Goal: Task Accomplishment & Management: Complete application form

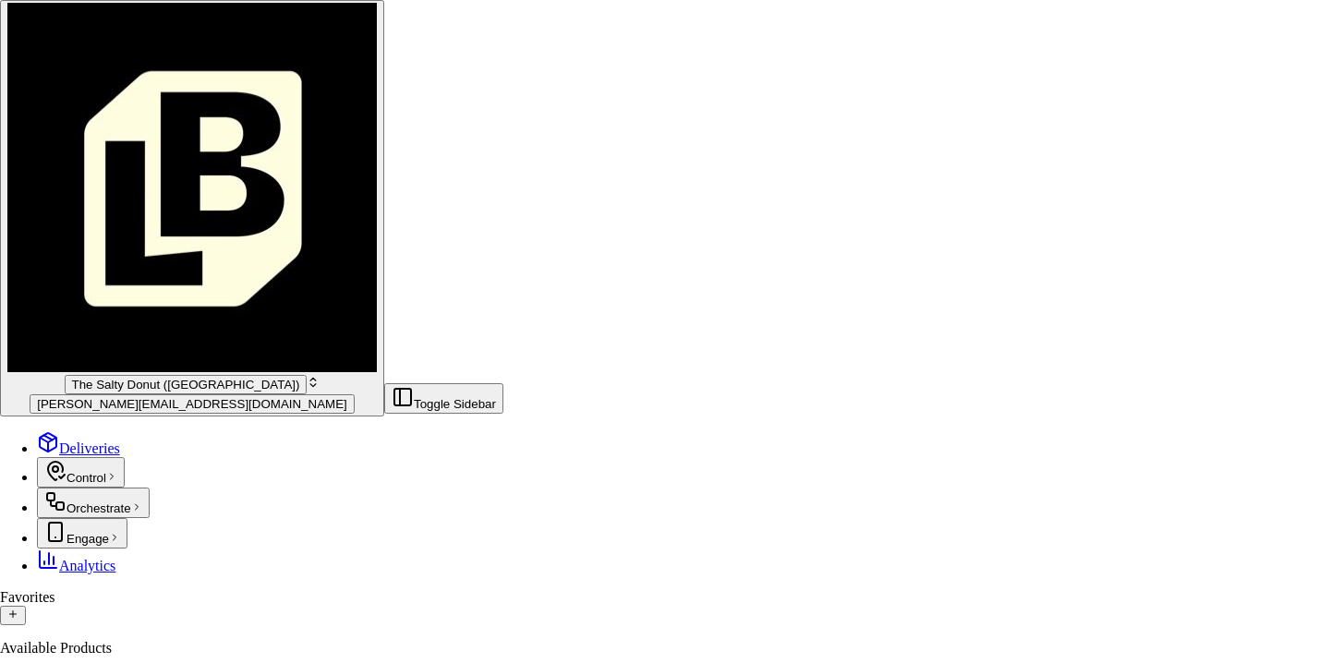
scroll to position [629, 0]
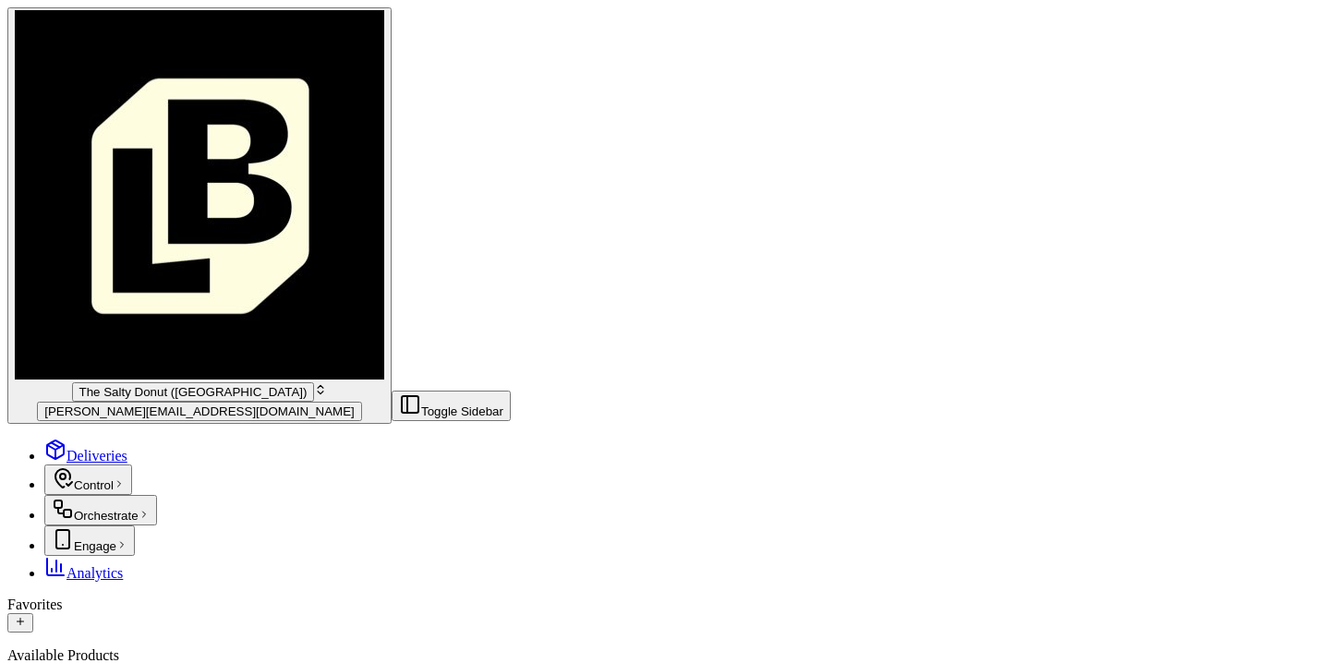
scroll to position [0, 0]
click at [135, 404] on span "[PERSON_NAME][EMAIL_ADDRESS][DOMAIN_NAME]" at bounding box center [199, 411] width 310 height 14
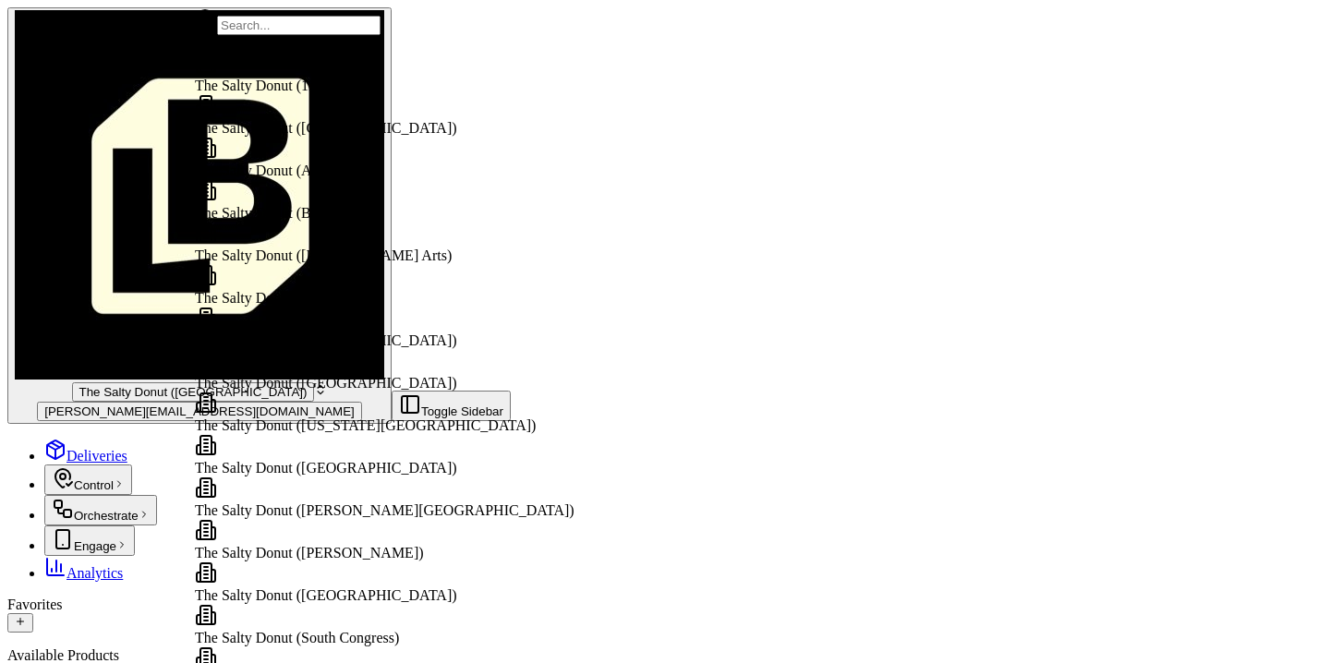
scroll to position [511, 0]
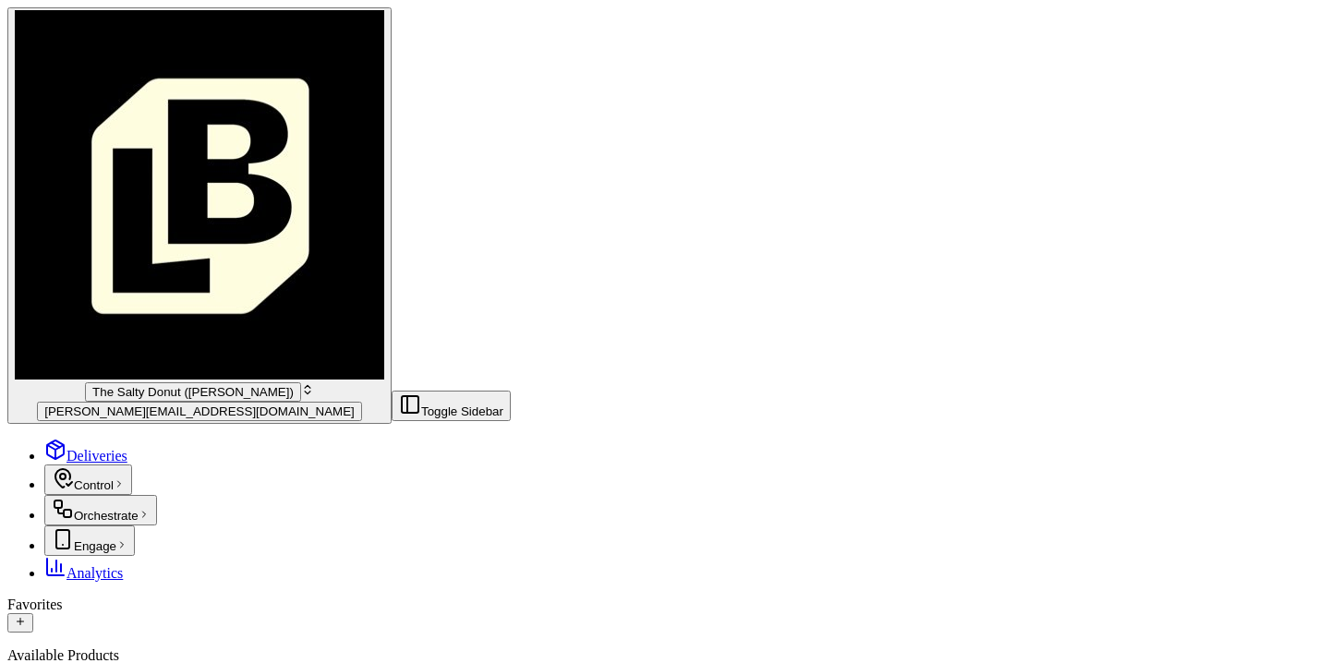
scroll to position [1546, 0]
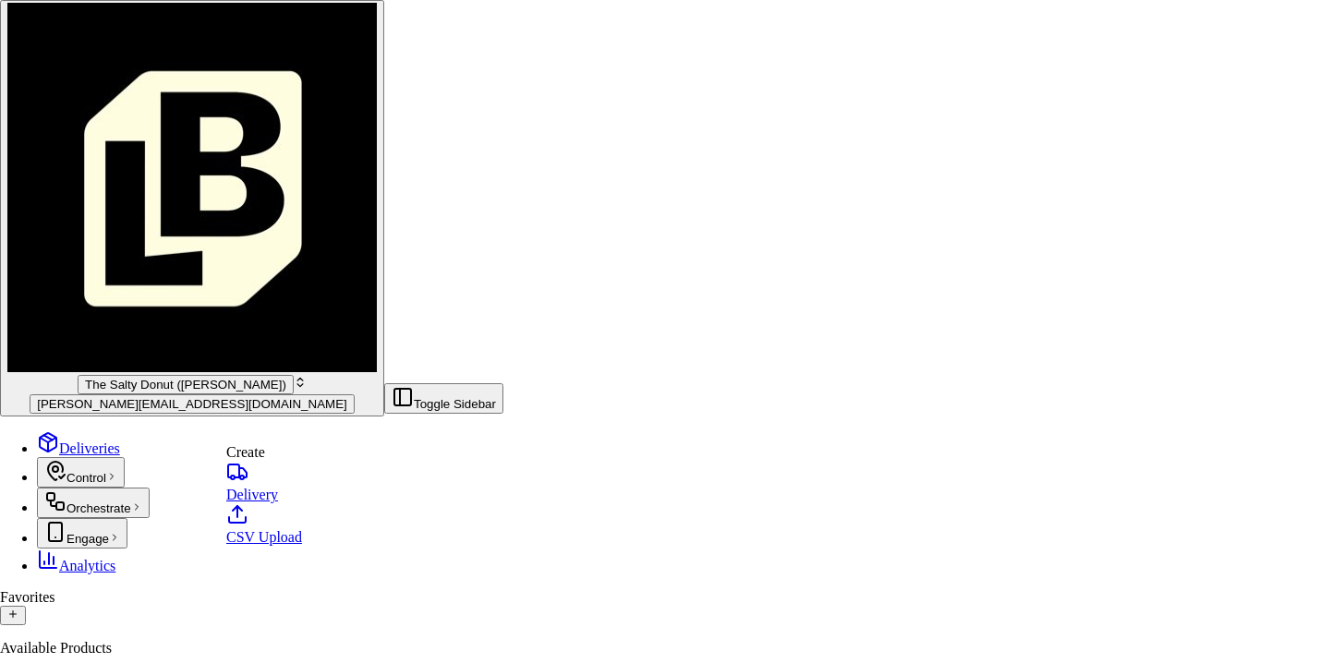
click at [302, 495] on link "Delivery" at bounding box center [264, 482] width 76 height 42
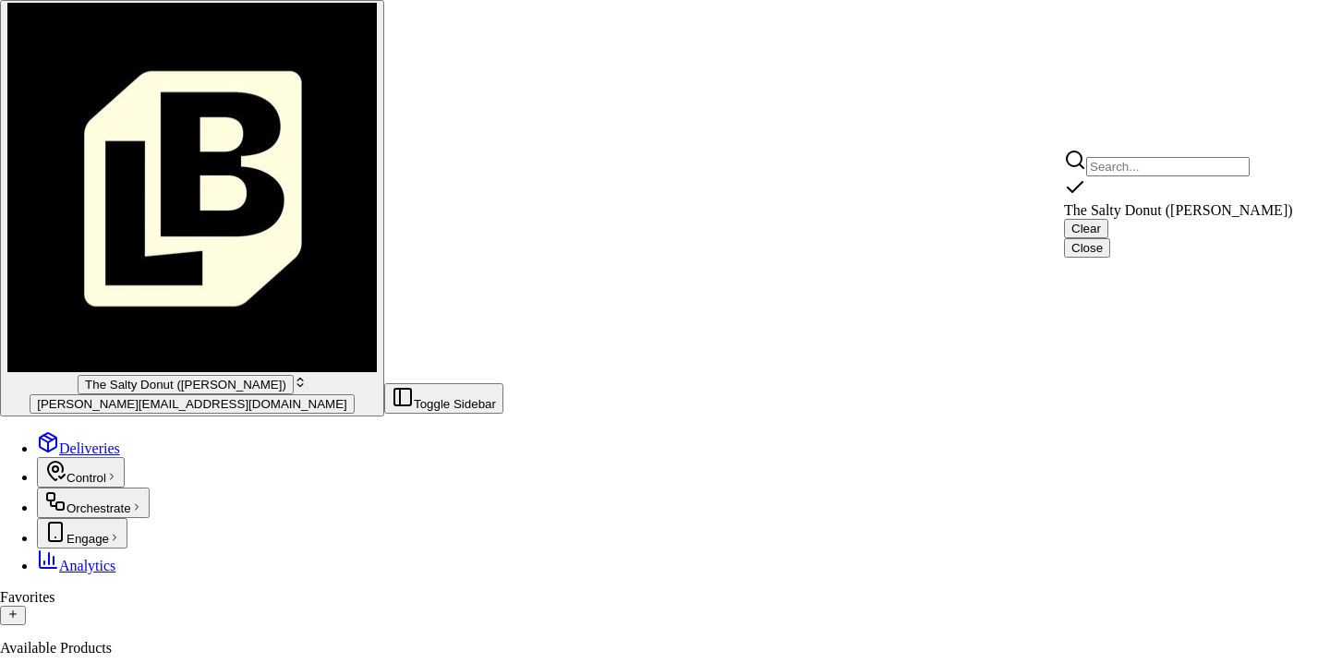
click at [1167, 203] on span "The Salty Donut ([PERSON_NAME])" at bounding box center [1178, 210] width 229 height 16
type input "The Salty Donut ([PERSON_NAME])"
type input "[STREET_ADDRESS]"
type input "Suite 100"
type input "[GEOGRAPHIC_DATA]"
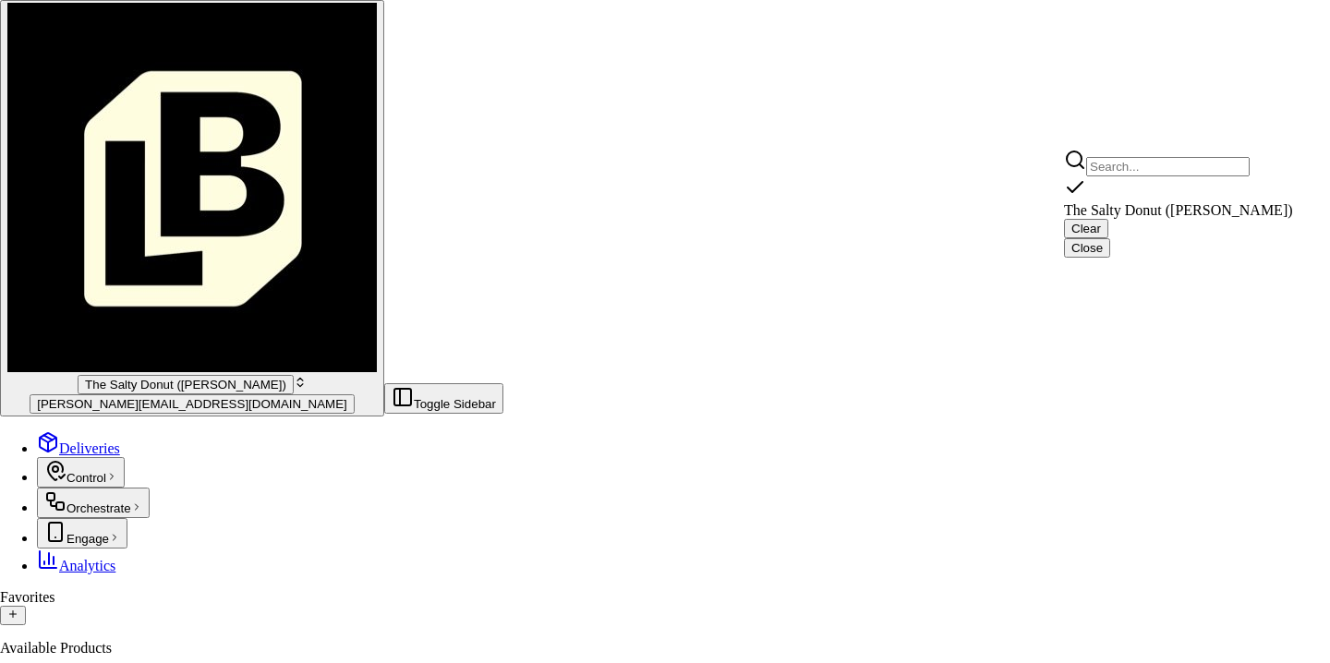
type input "US"
type input "CO"
type input "80212"
type input "The Salty"
type input "Donut"
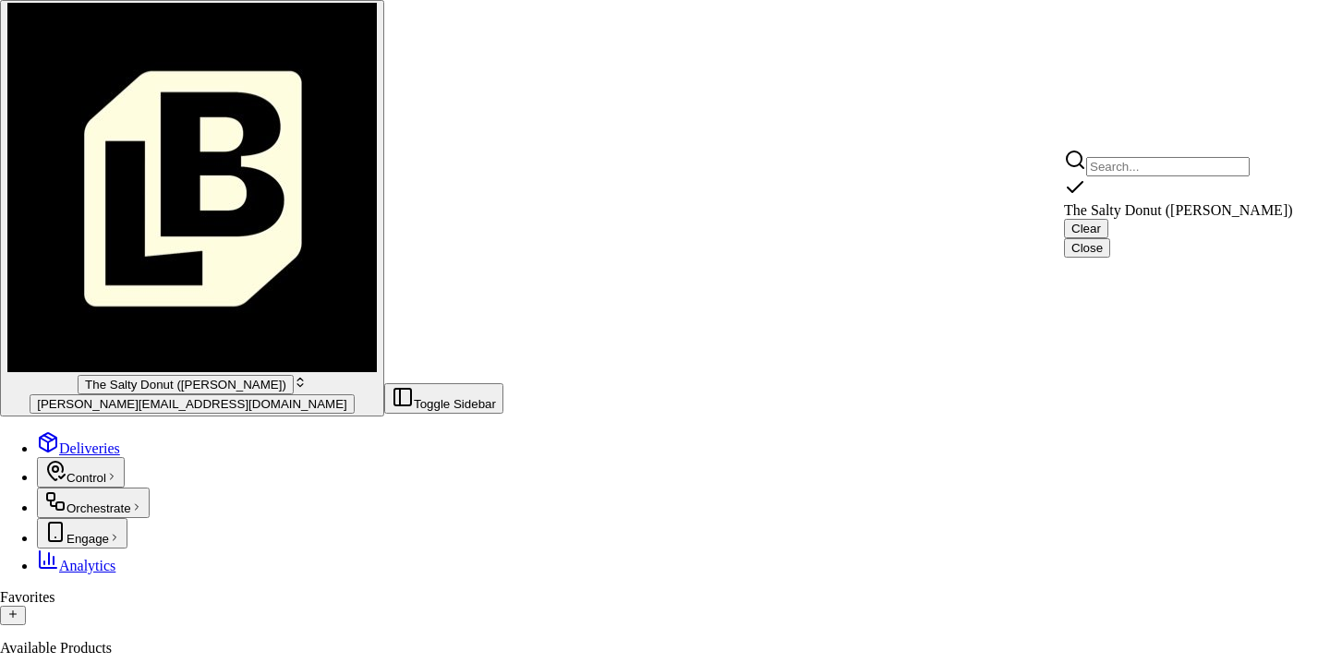
type input "[PHONE_NUMBER]"
click at [1110, 238] on button "Close" at bounding box center [1087, 247] width 46 height 19
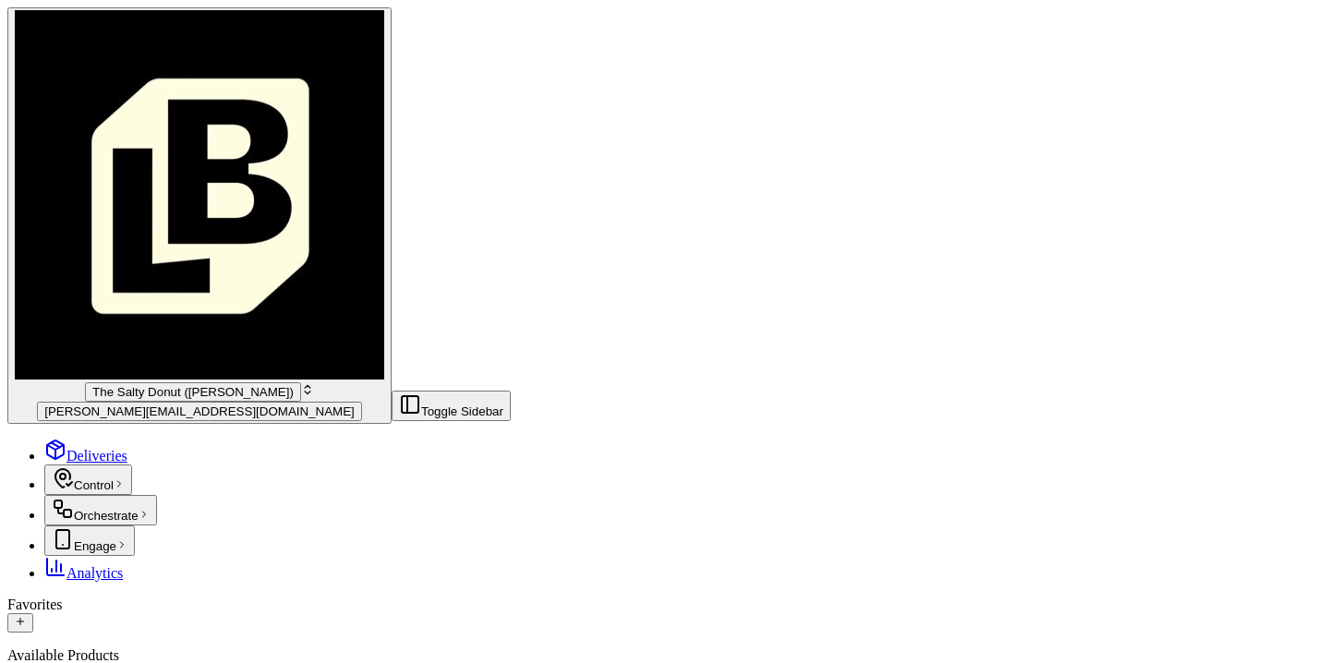
type input "[DOMAIN_NAME]"
type input "[STREET_ADDRESS][US_STATE]"
type input "Suite 7000"
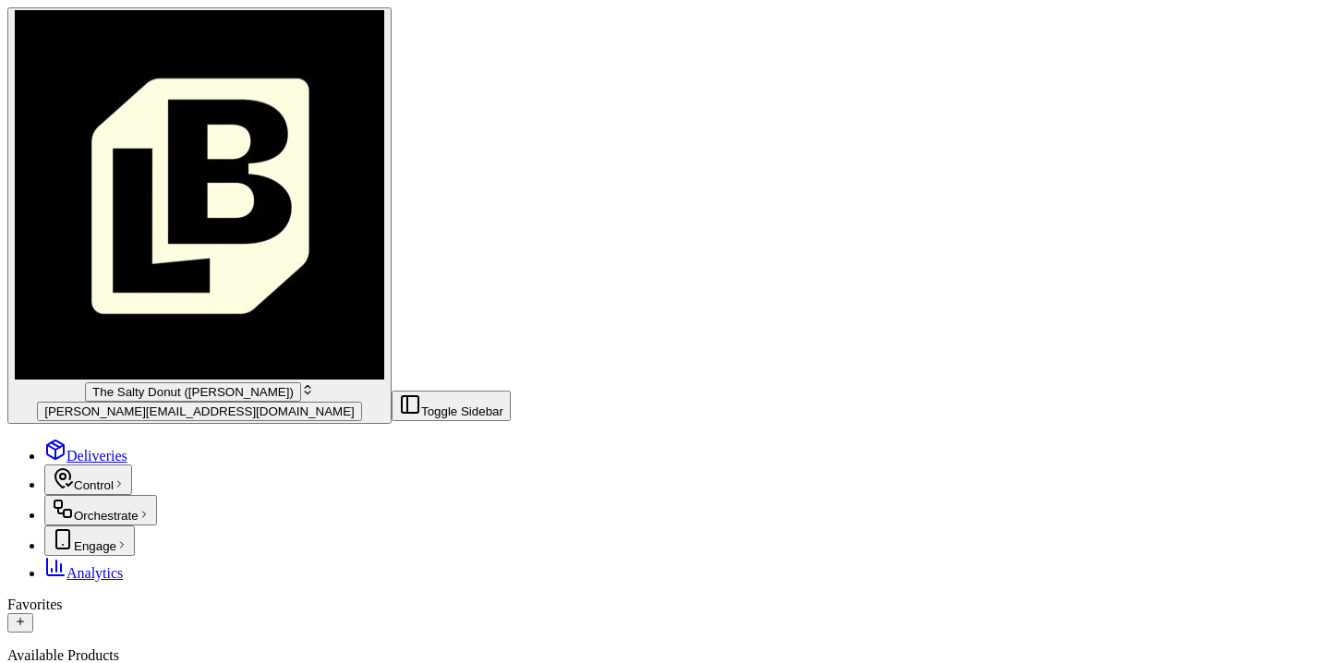
type input "[GEOGRAPHIC_DATA]"
type input "F"
type input "[US_STATE]"
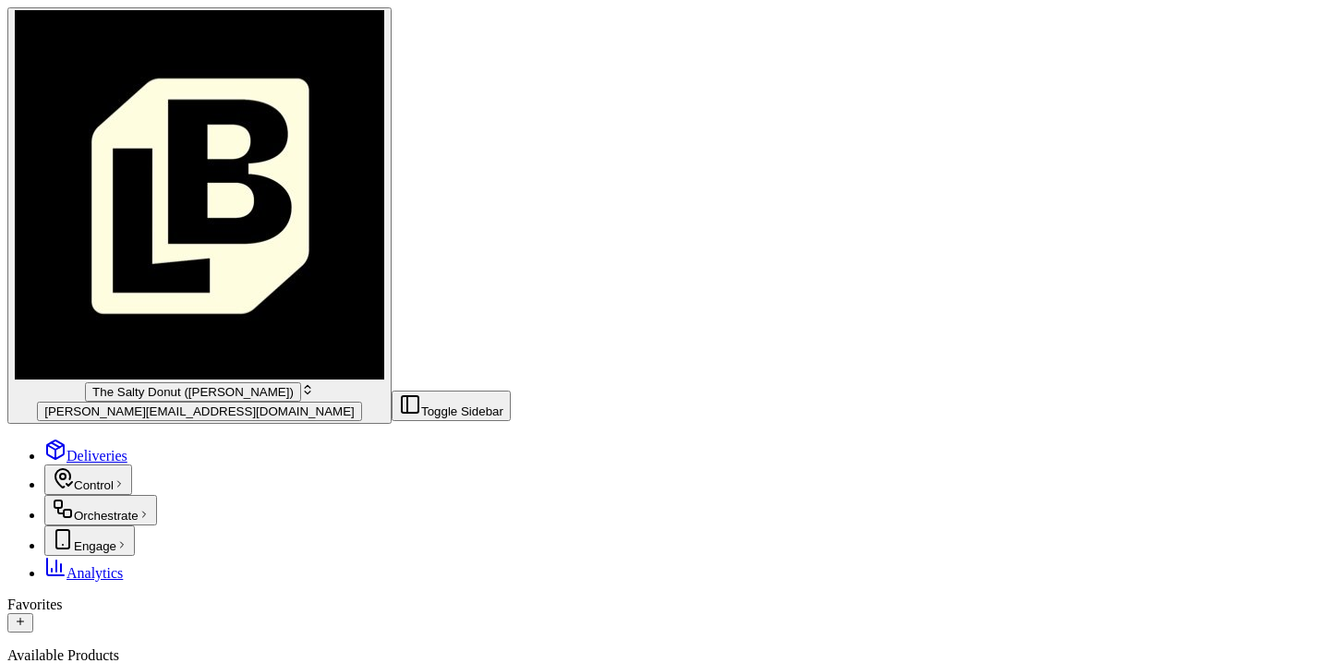
type input "80222"
type textarea "Please handle with care. Contact Alyssa upon arrival. Thanks!"
paste input "[PHONE_NUMBER]"
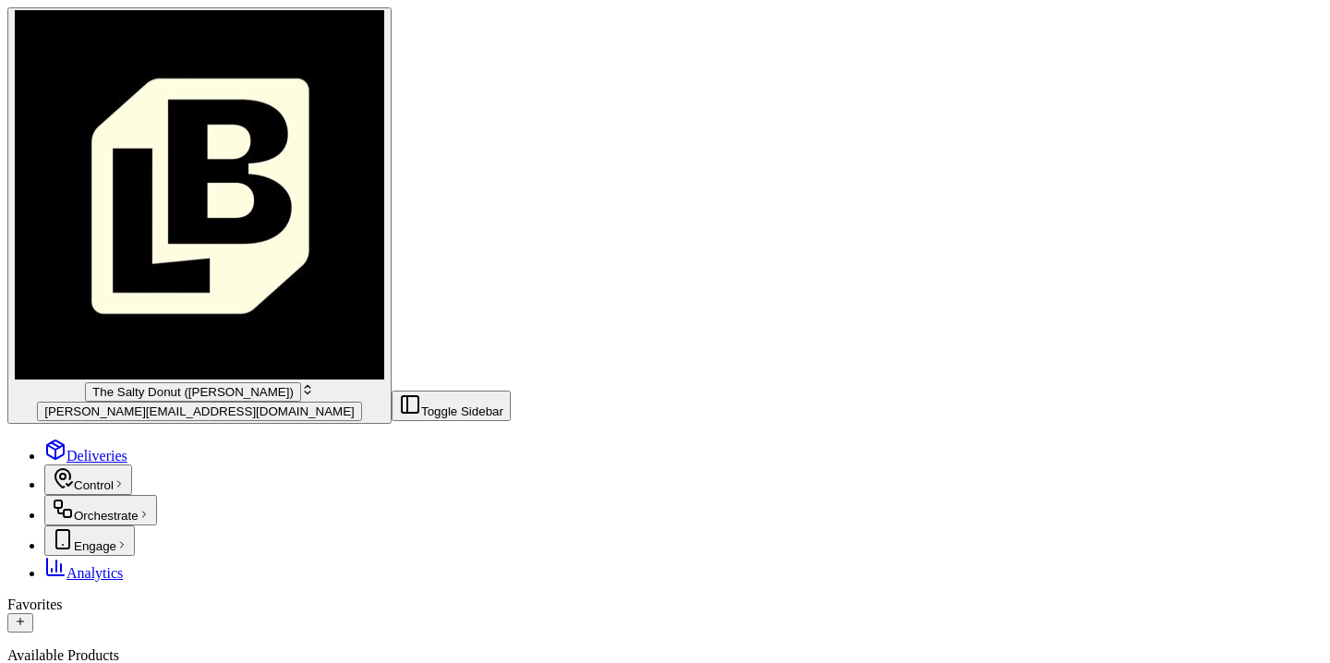
type input "[PHONE_NUMBER]"
type input "Alyssa"
type input "Polovin"
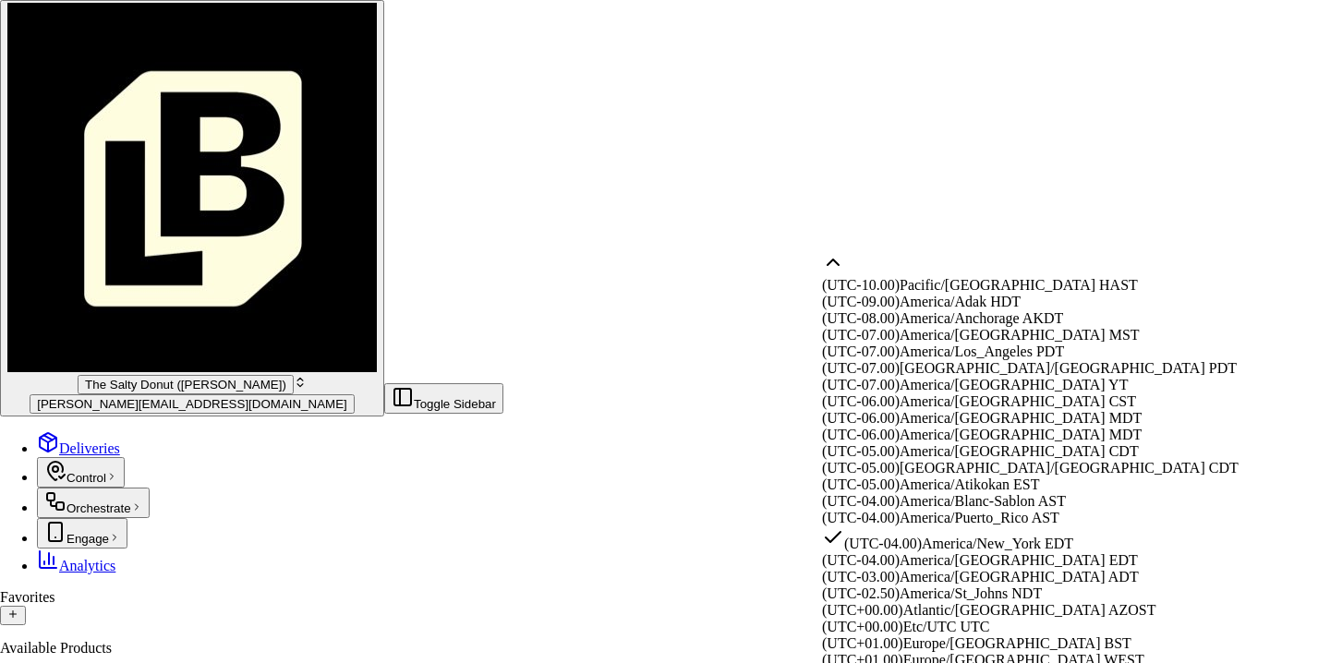
scroll to position [111, 0]
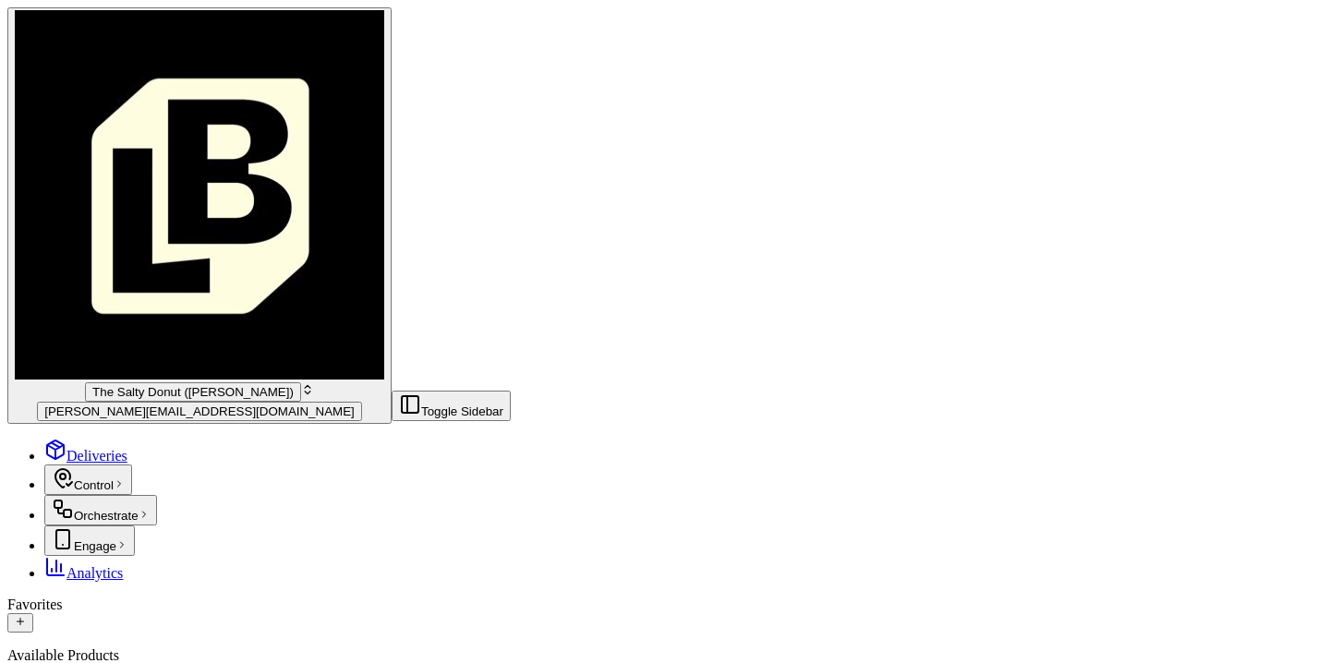
type input "[DATE]T07:45"
type input "[DATE]T07:55"
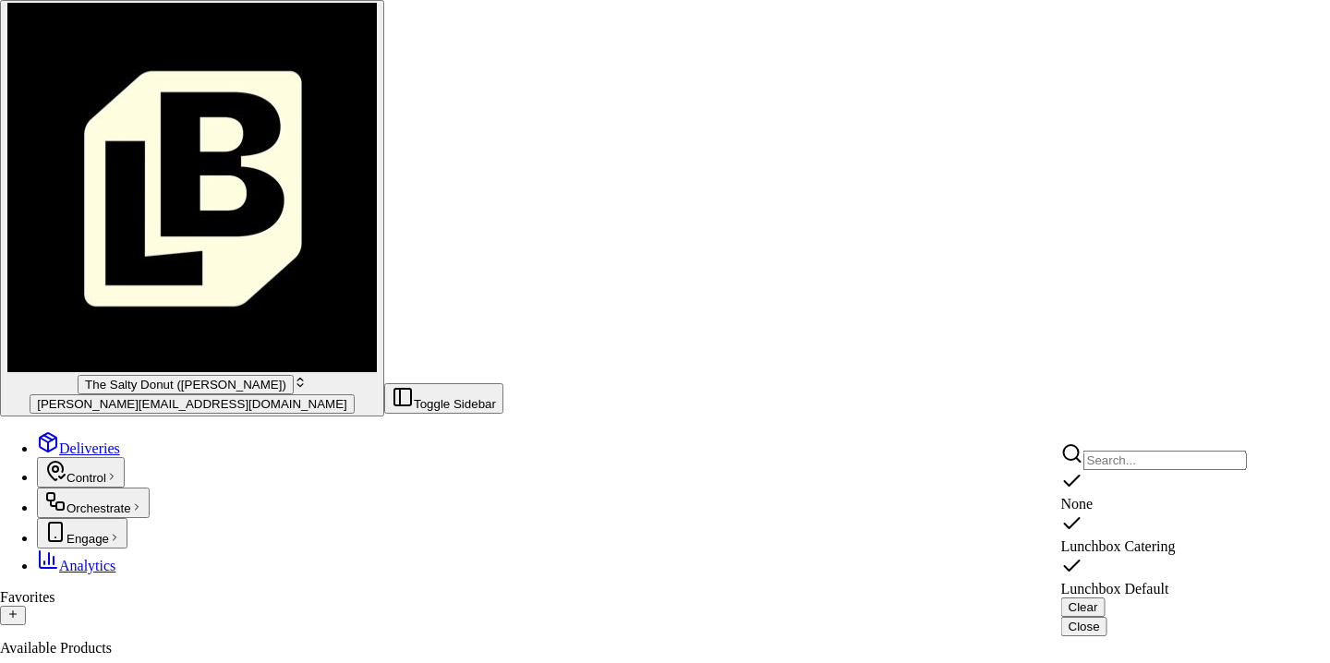
click at [1119, 538] on span "Lunchbox Catering" at bounding box center [1118, 546] width 115 height 16
click at [1107, 617] on button "Close" at bounding box center [1084, 626] width 46 height 19
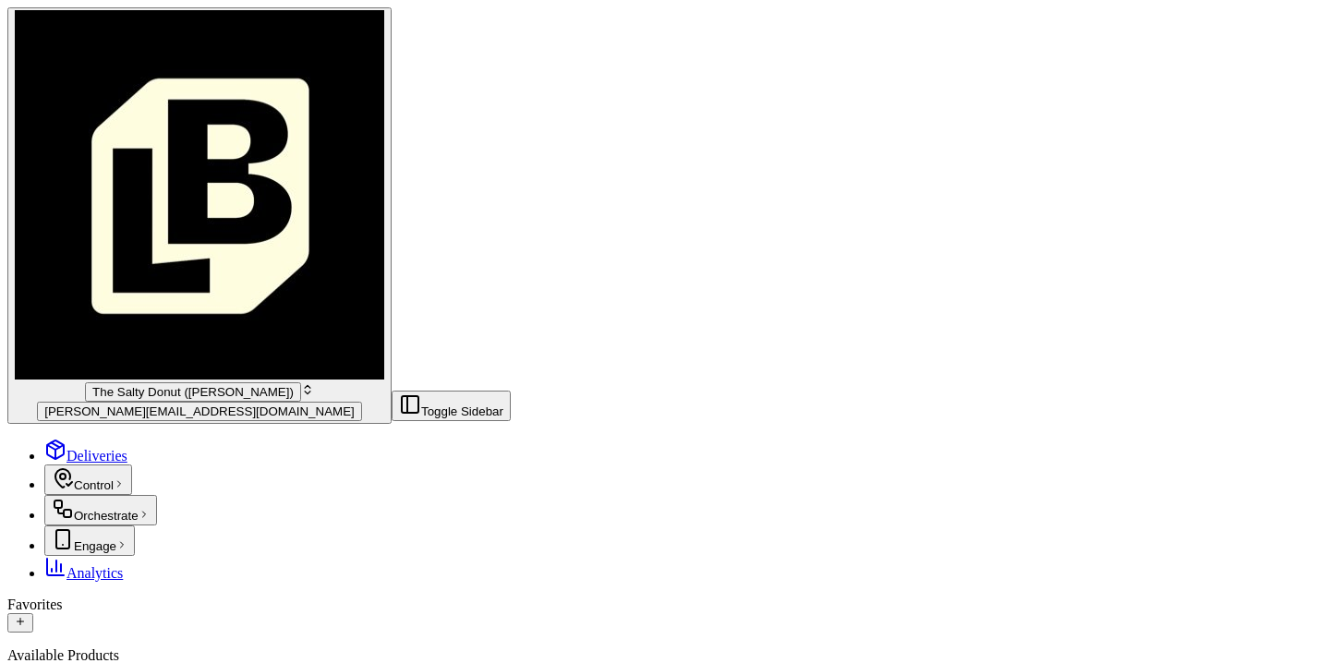
scroll to position [180, 0]
type input "10"
type textarea "Donuts"
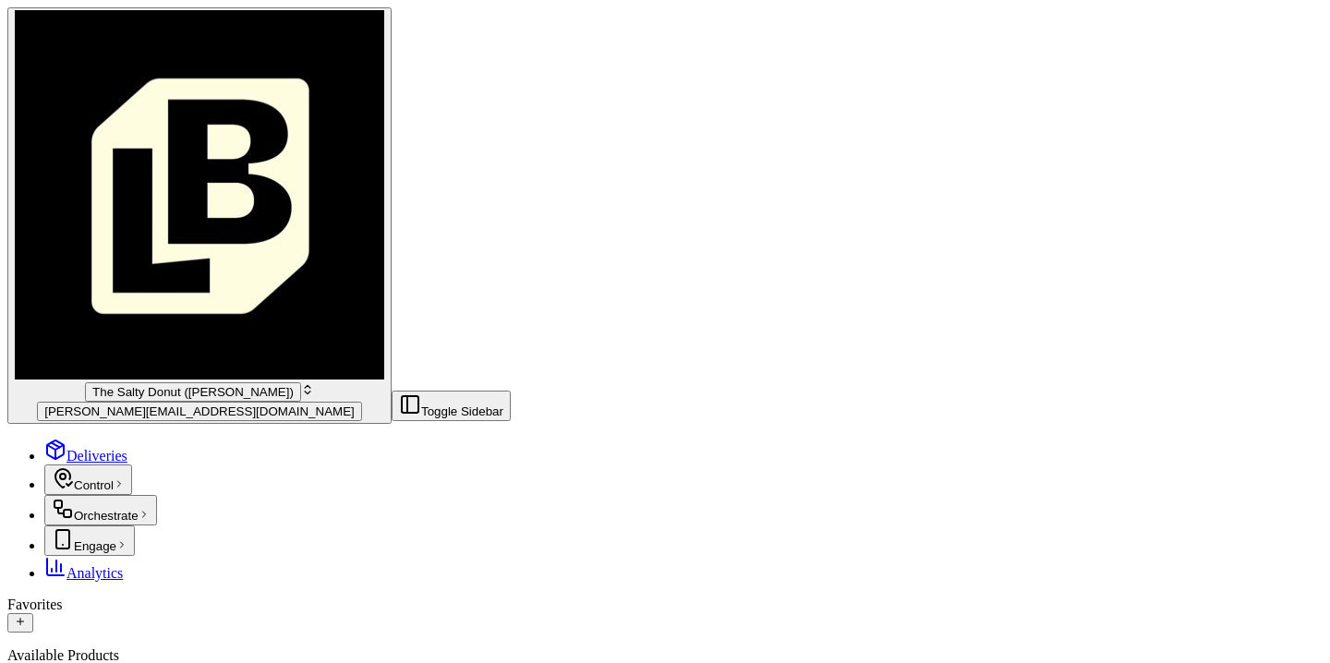
type input "185"
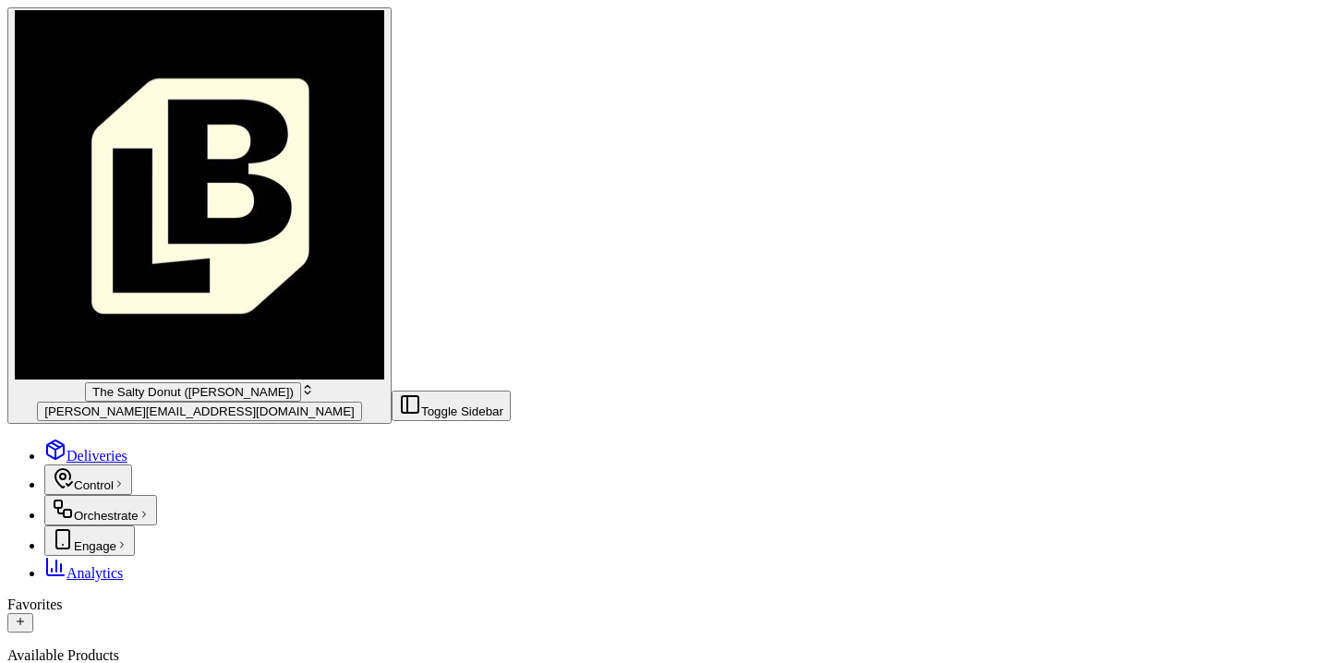
click at [75, 448] on span "Deliveries" at bounding box center [96, 456] width 61 height 16
